Goal: Transaction & Acquisition: Purchase product/service

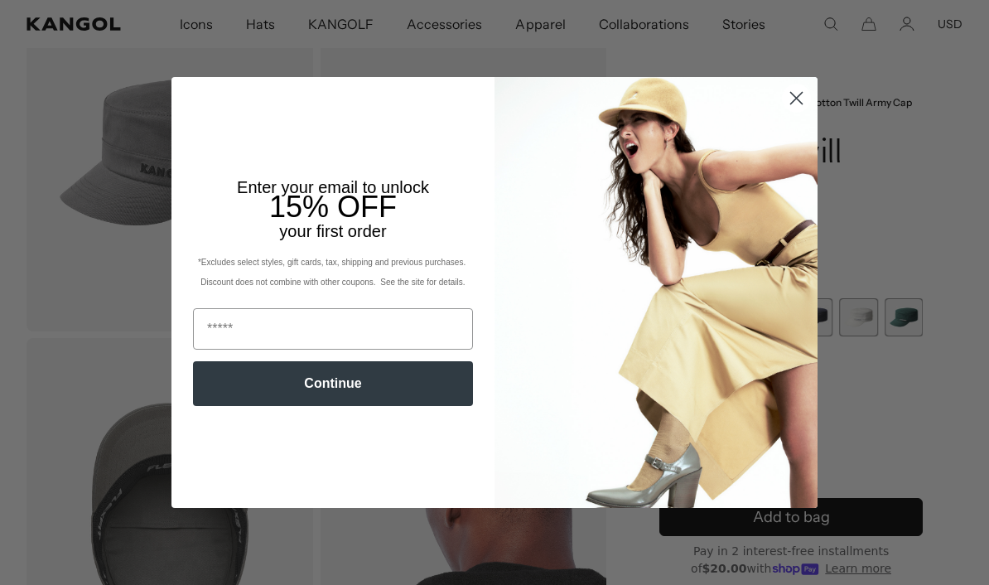
click at [799, 112] on circle "Close dialog" at bounding box center [795, 97] width 27 height 27
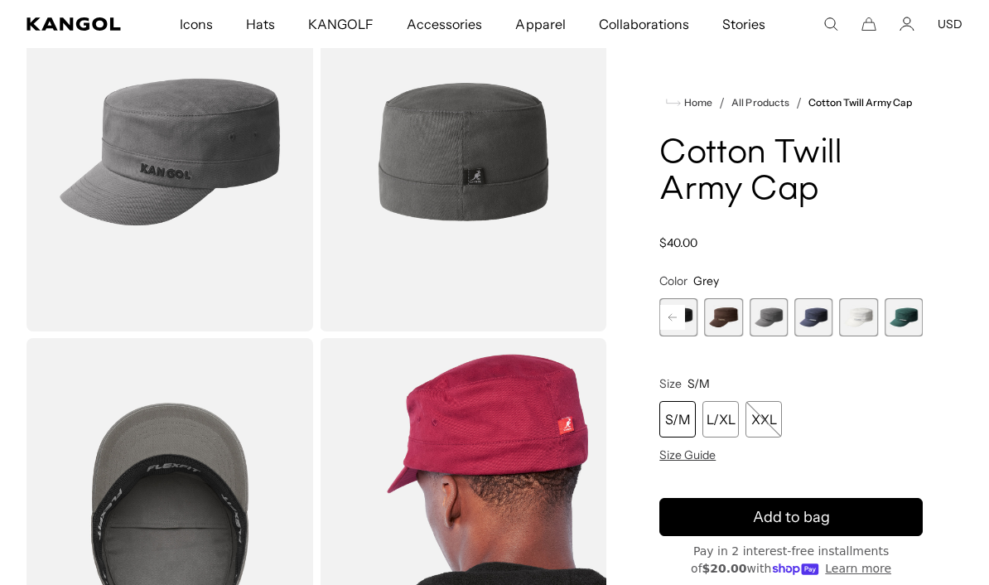
click at [716, 318] on span "5 of 9" at bounding box center [724, 317] width 38 height 38
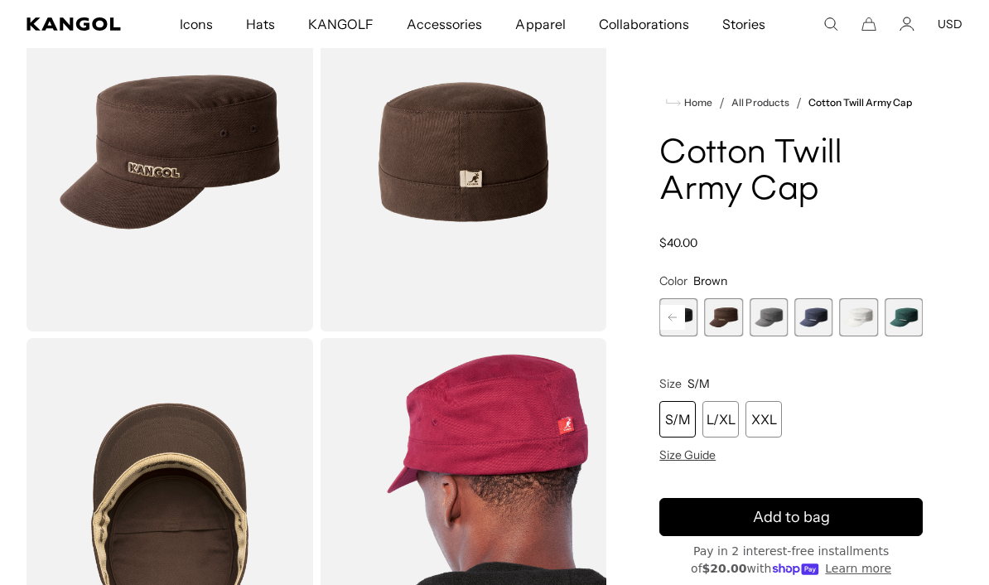
click at [770, 310] on span "6 of 9" at bounding box center [768, 317] width 38 height 38
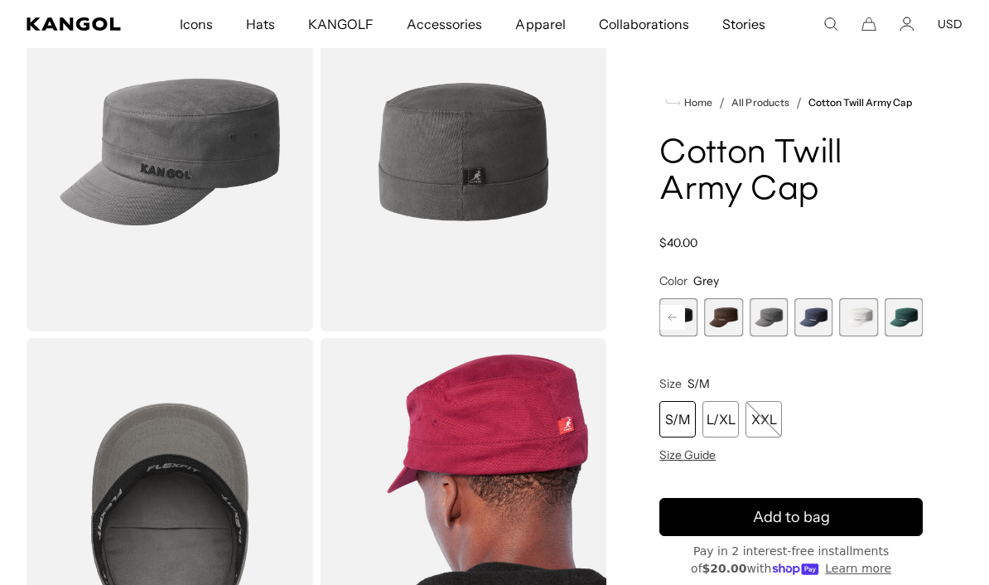
click at [840, 315] on span "8 of 9" at bounding box center [858, 317] width 38 height 38
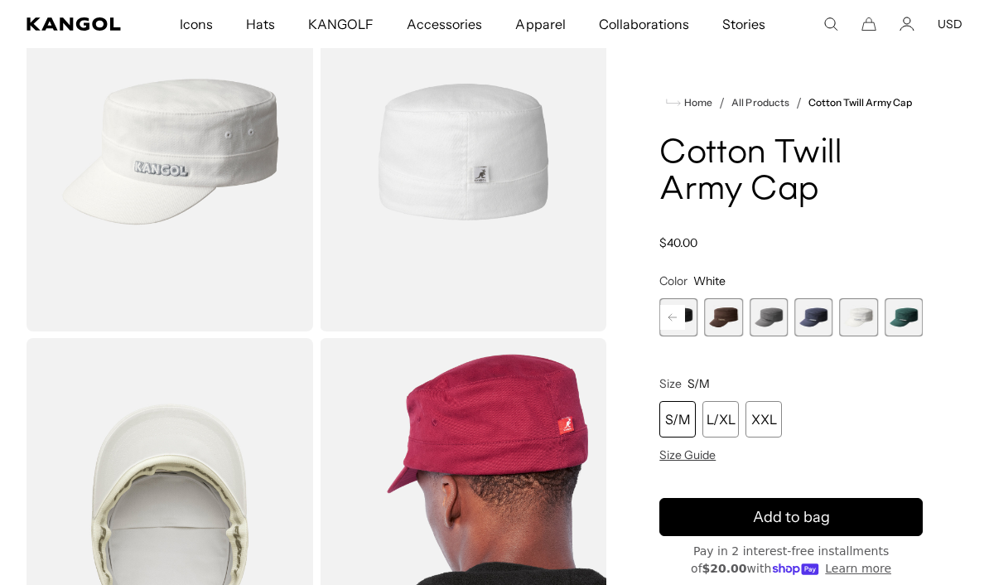
click at [749, 307] on span "6 of 9" at bounding box center [768, 317] width 38 height 38
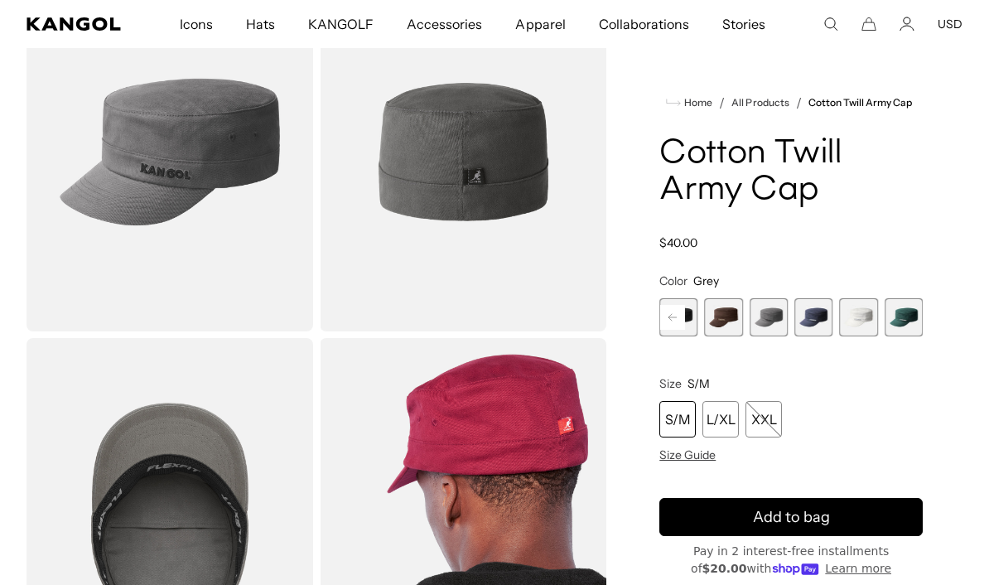
click at [722, 319] on span "5 of 9" at bounding box center [724, 317] width 38 height 38
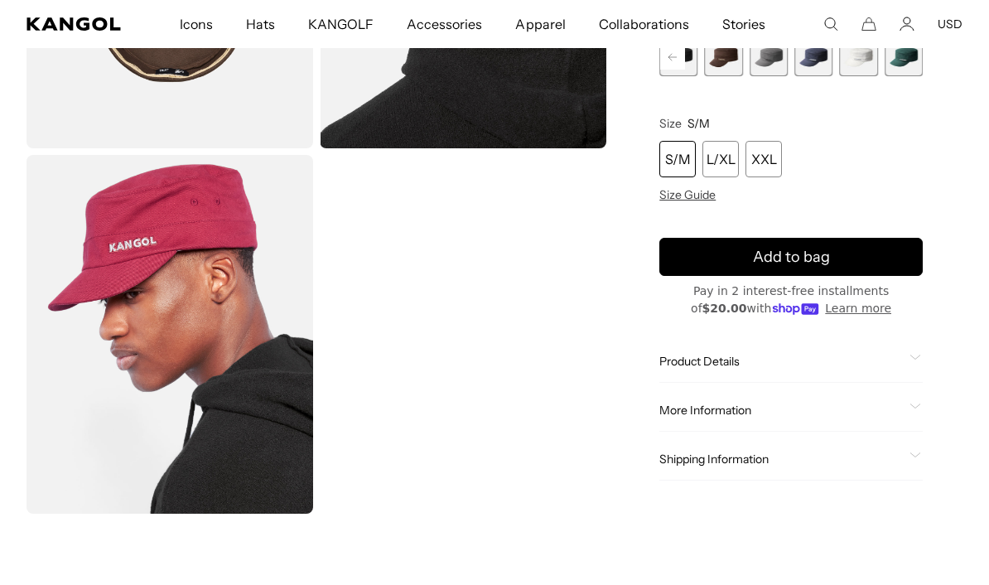
scroll to position [614, 0]
